Goal: Use online tool/utility: Utilize a website feature to perform a specific function

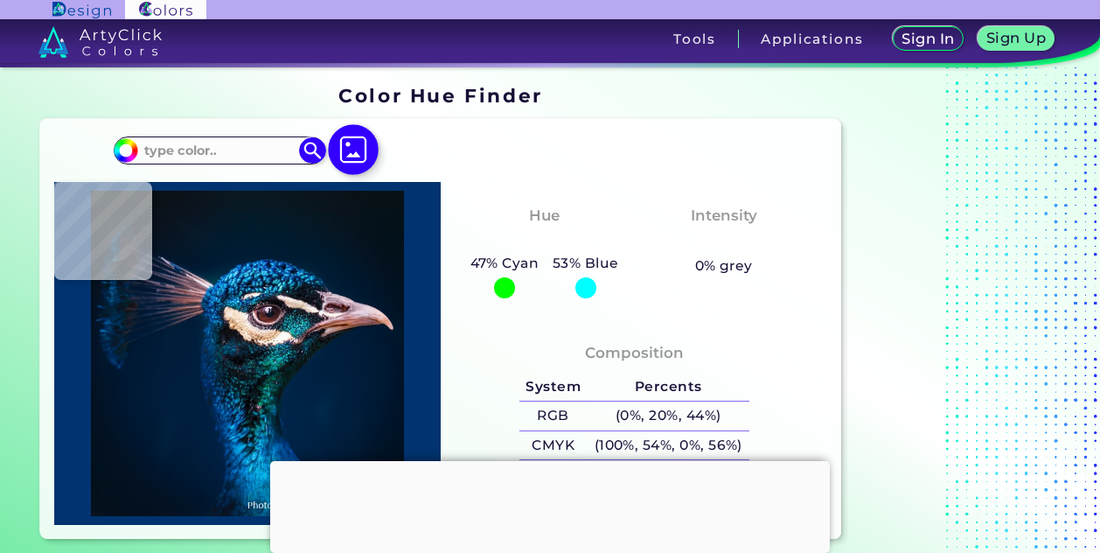
click at [360, 151] on img at bounding box center [353, 149] width 51 height 51
click at [0, 0] on input "file" at bounding box center [0, 0] width 0 height 0
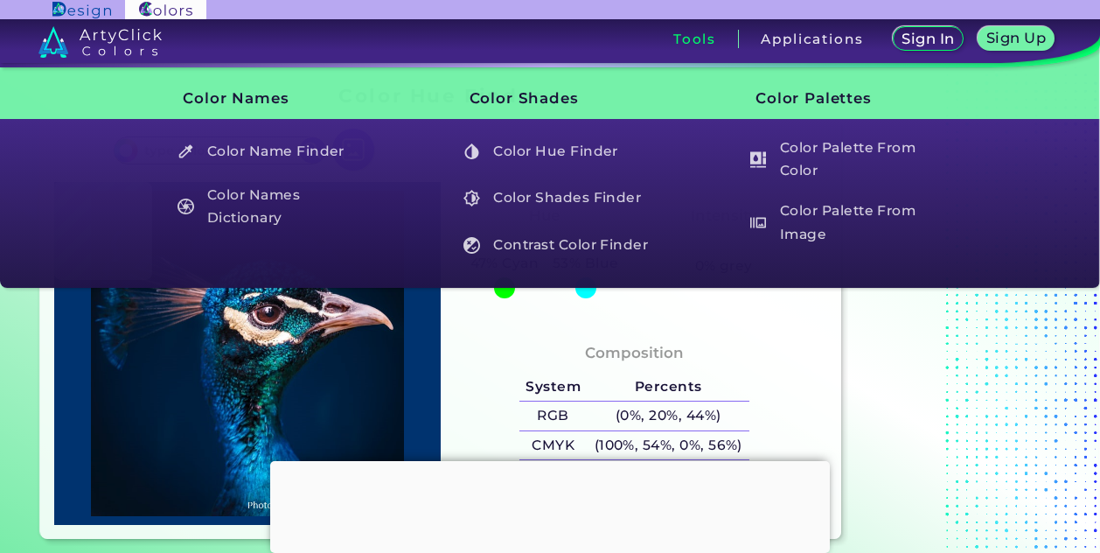
type input "#ebdace"
type input "#EBDACE"
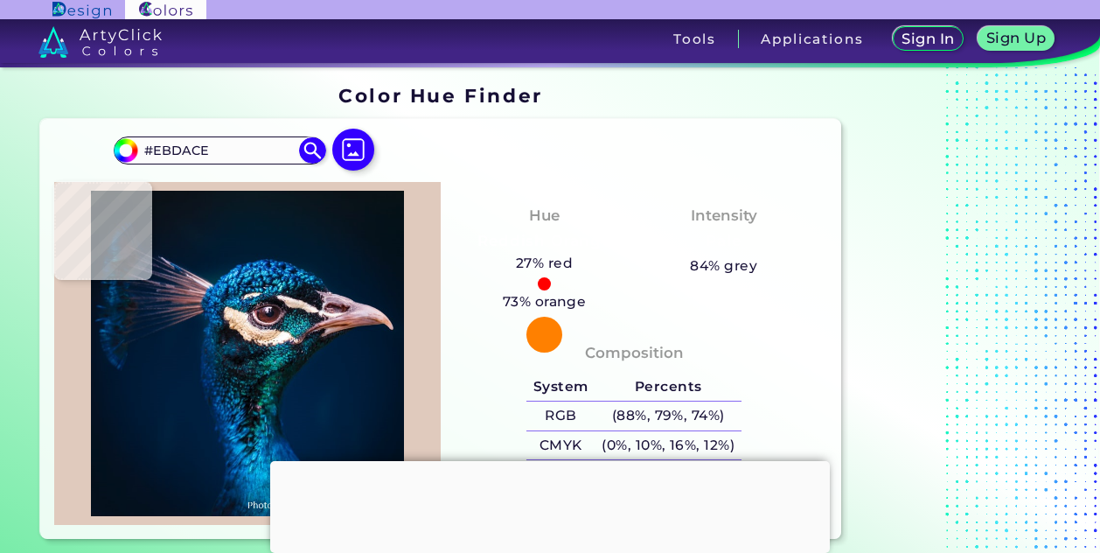
type input "#e0cabd"
type input "#E0CABD"
type input "#ddcbcc"
type input "#DDCBCC"
type input "#cdc5c5"
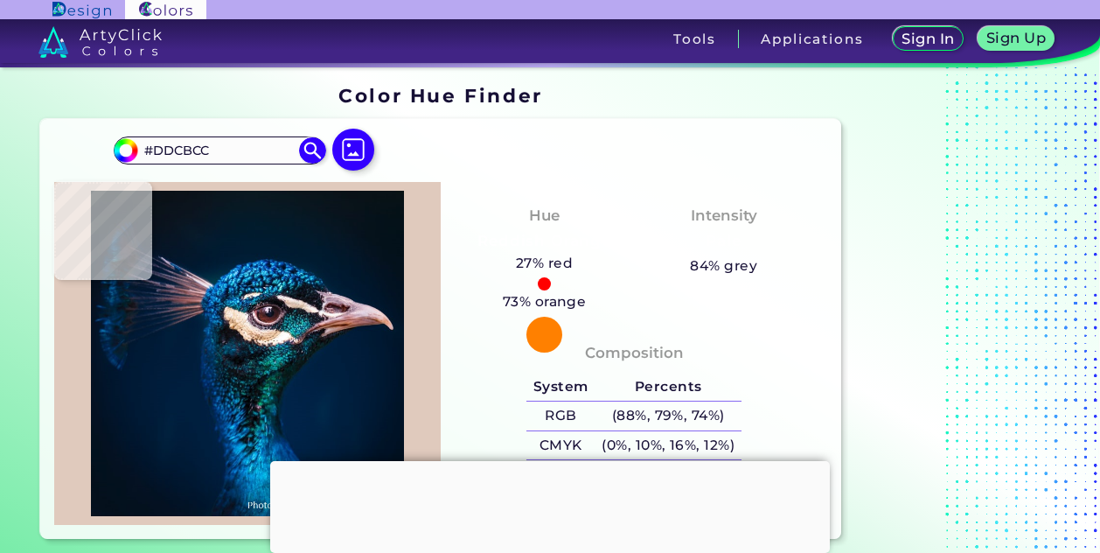
type input "#CDC5C5"
type input "#1c2736"
type input "#1C2736"
type input "#00364f"
type input "#00364F"
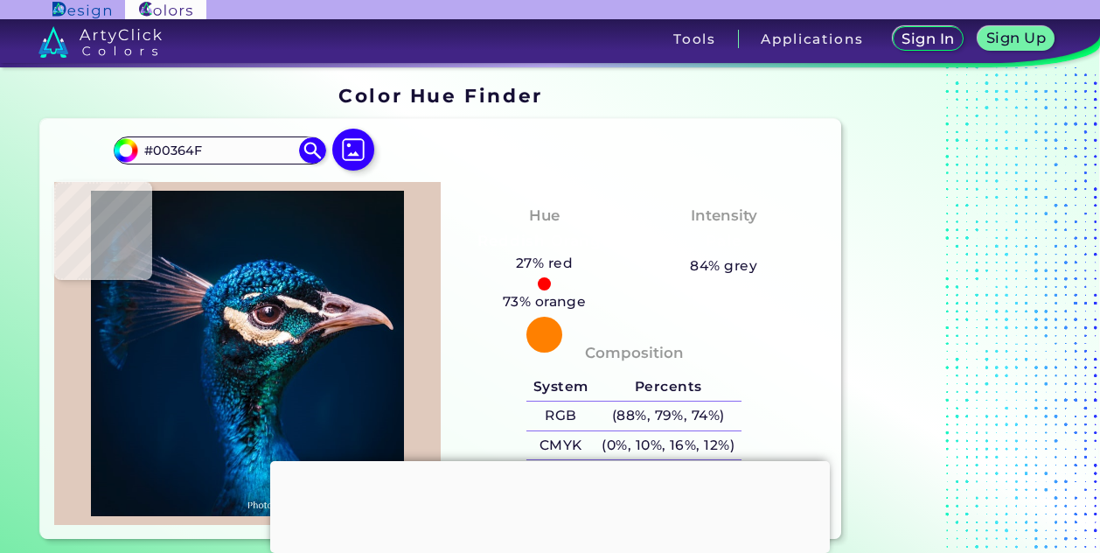
type input "#034a6b"
type input "#034A6B"
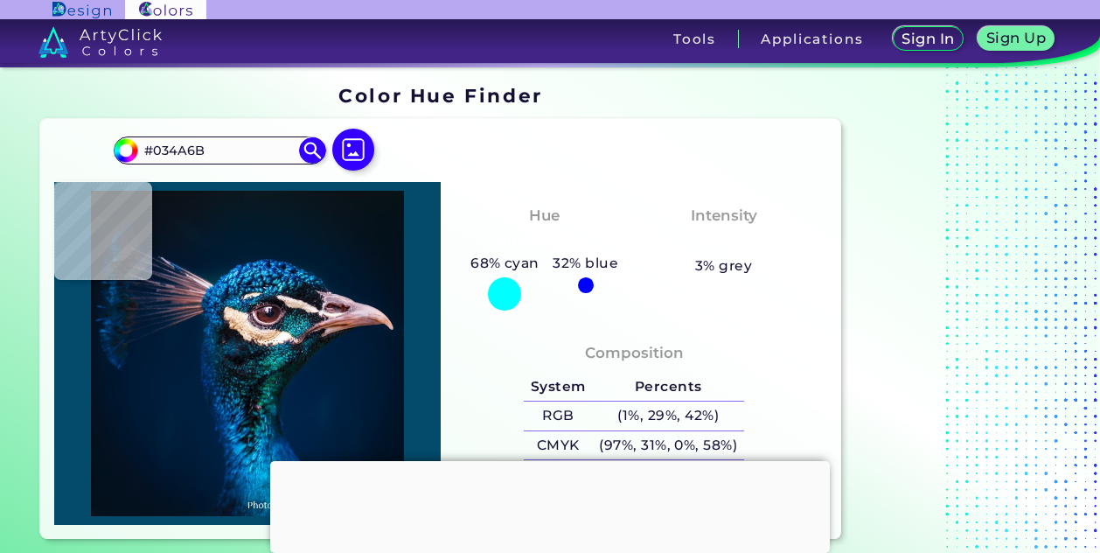
type input "#1b2331"
type input "#1B2331"
type input "#011c39"
type input "#011C39"
type input "#001a33"
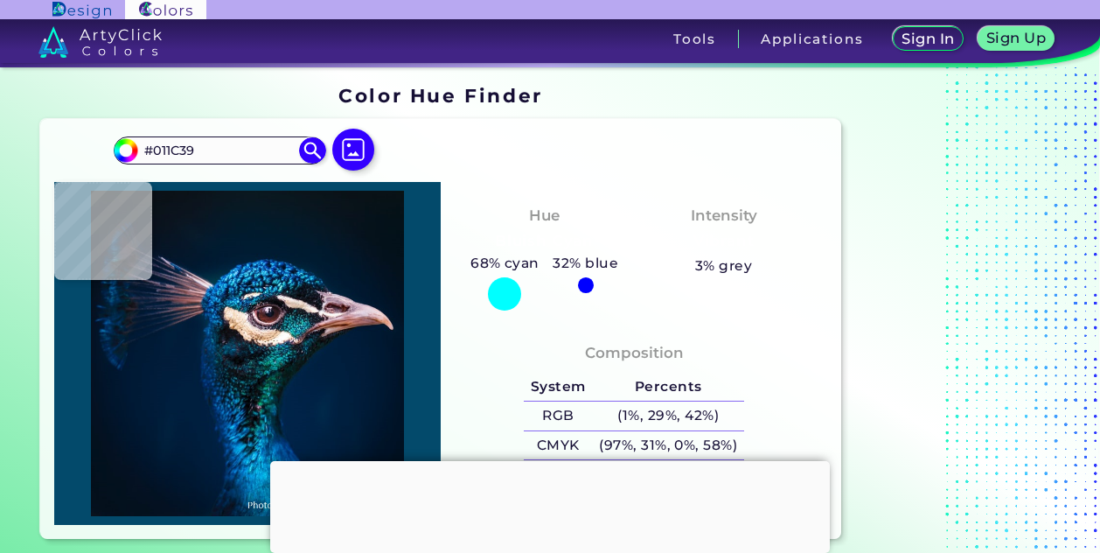
type input "#001A33"
type input "#001932"
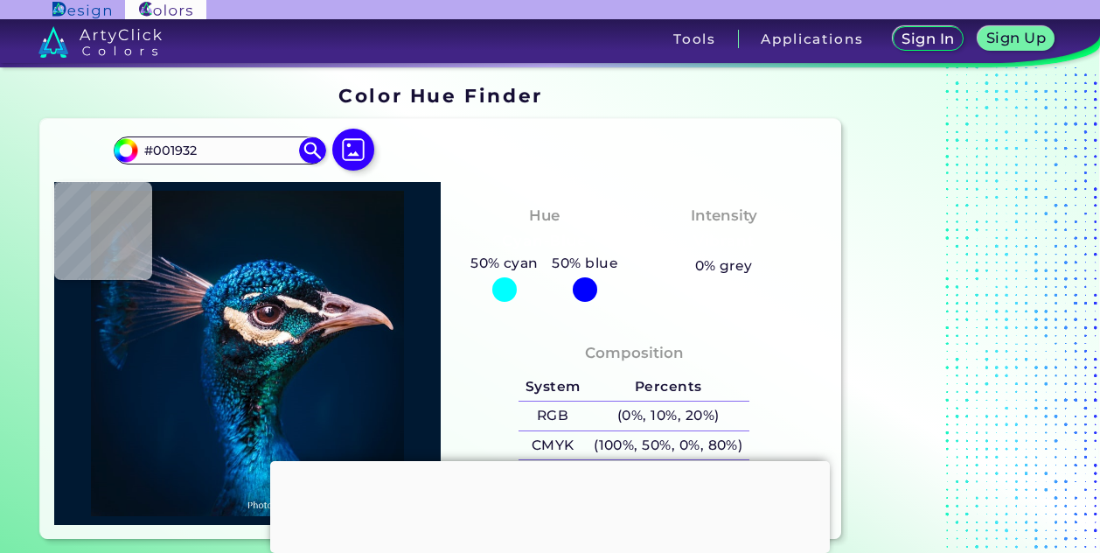
type input "#001832"
type input "#00162d"
type input "#00162D"
type input "#000000"
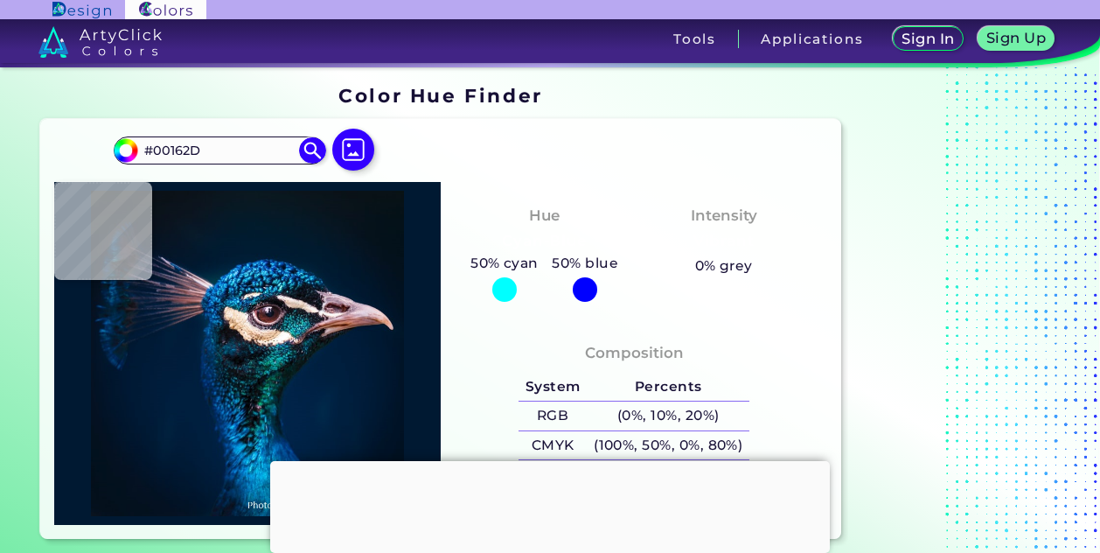
type input "#000000"
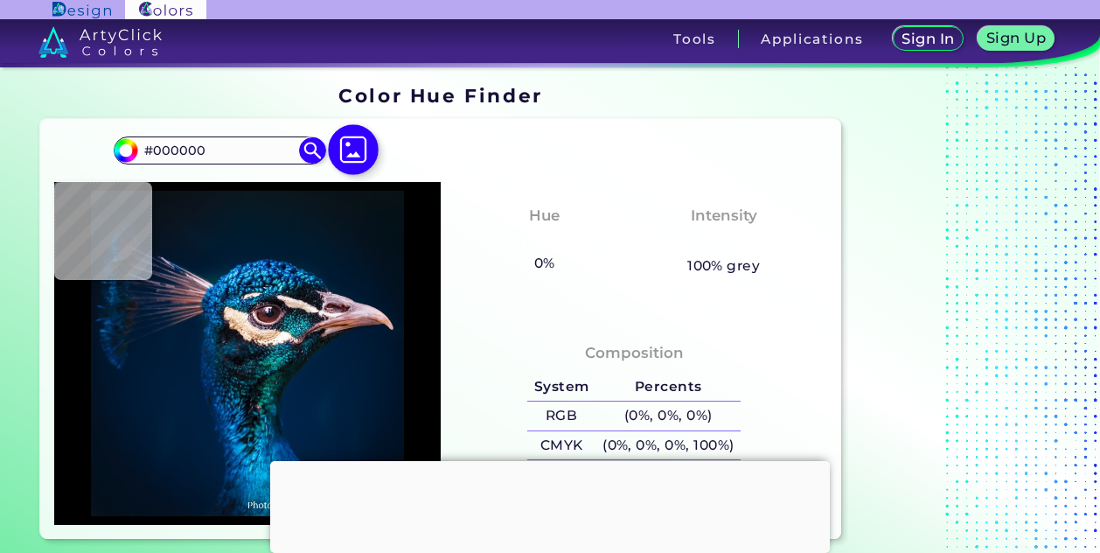
drag, startPoint x: 180, startPoint y: 109, endPoint x: 357, endPoint y: 141, distance: 179.4
click at [182, 109] on div "Color Hue Finder" at bounding box center [441, 95] width 816 height 34
click at [350, 153] on img at bounding box center [353, 149] width 51 height 51
click at [0, 0] on input "file" at bounding box center [0, 0] width 0 height 0
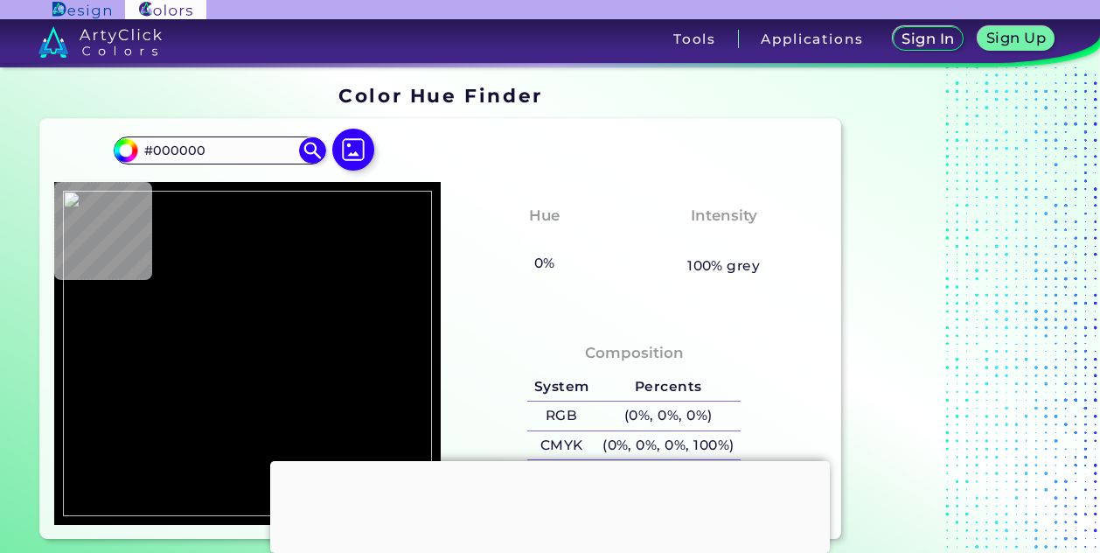
type input "#507ac9"
type input "#507AC9"
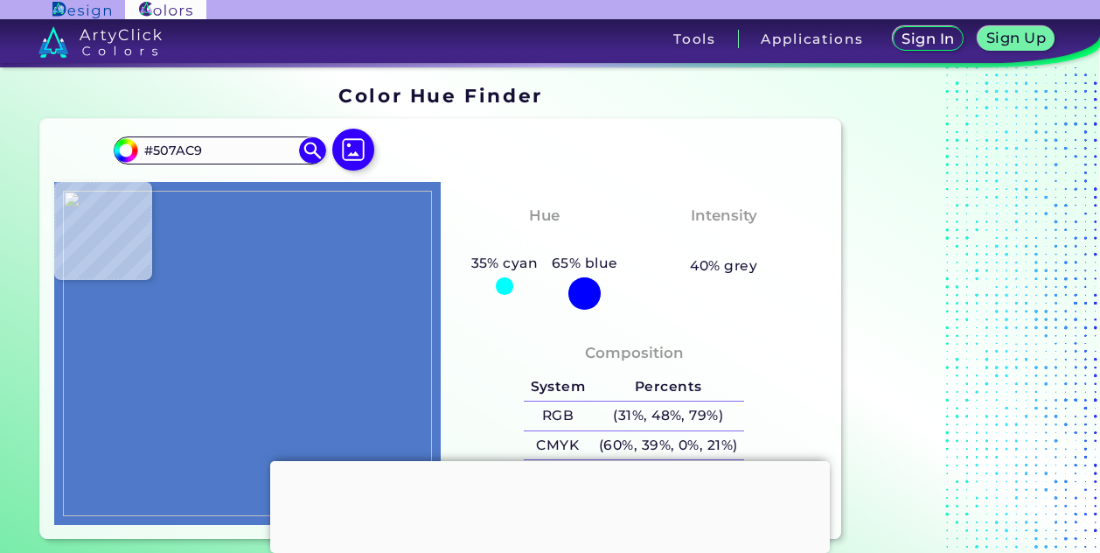
click at [247, 331] on img at bounding box center [247, 353] width 369 height 325
drag, startPoint x: 226, startPoint y: 147, endPoint x: 137, endPoint y: 150, distance: 88.4
click at [137, 150] on div "#507ac9 #507AC9 Acadia ◉ Acid Green ◉ Aero Blue ◉ Alabaster ◉ Albescent White ◉…" at bounding box center [220, 150] width 212 height 28
